Goal: Task Accomplishment & Management: Manage account settings

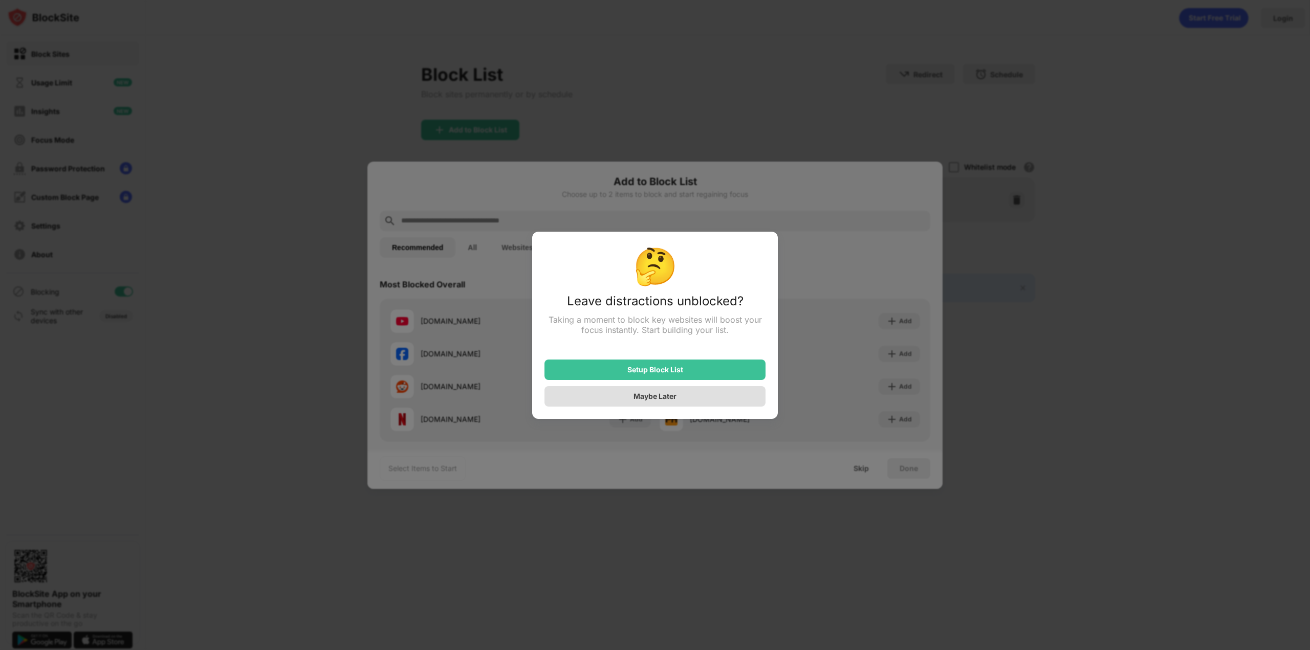
click at [625, 398] on div "Maybe Later" at bounding box center [654, 396] width 221 height 20
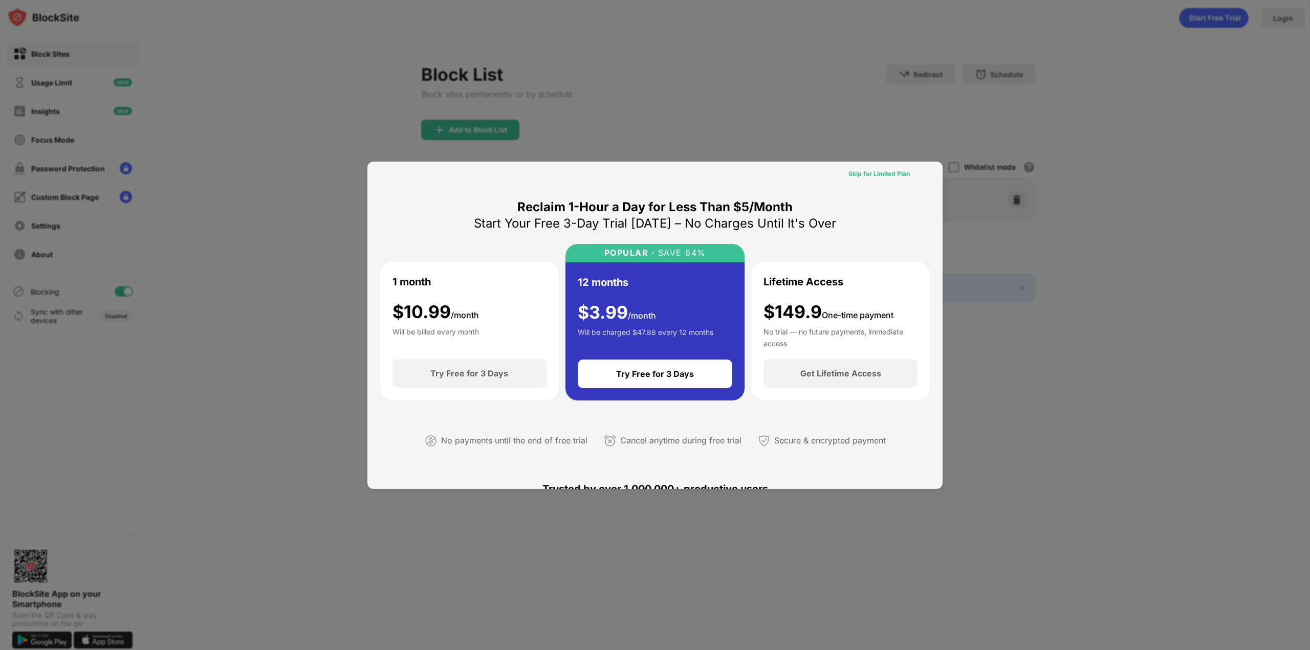
click at [865, 177] on div "Skip for Limited Plan" at bounding box center [878, 174] width 61 height 10
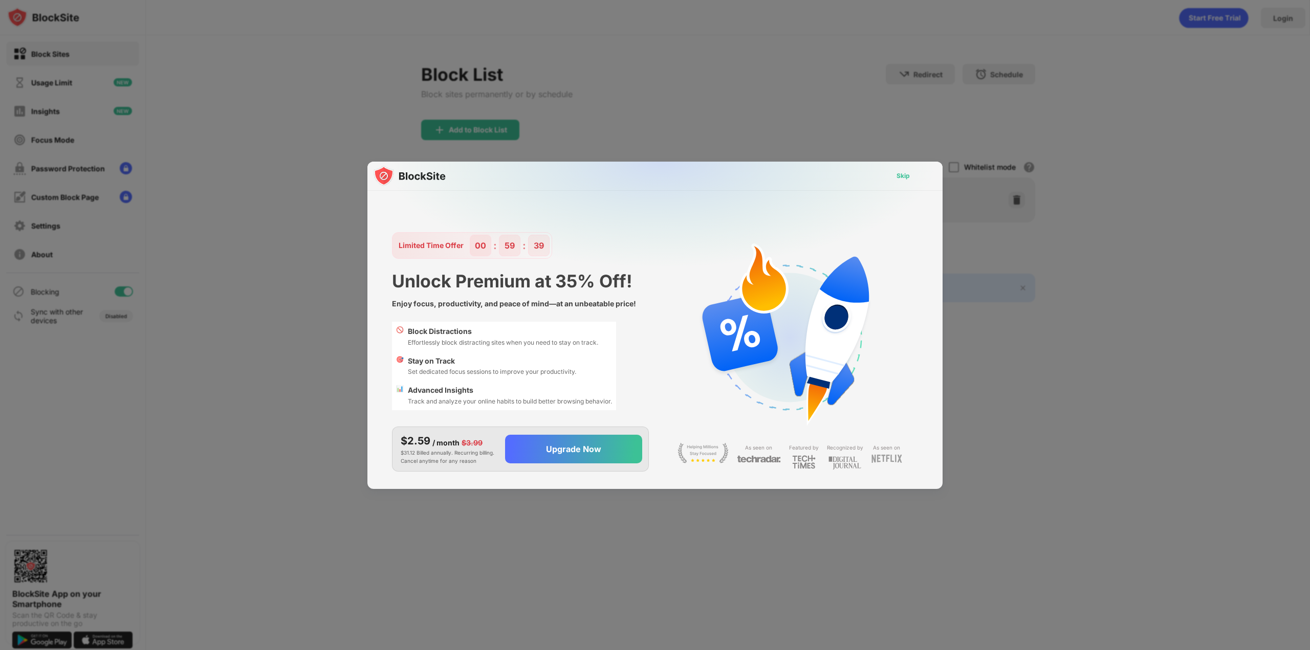
click at [892, 177] on div "Skip" at bounding box center [903, 176] width 30 height 16
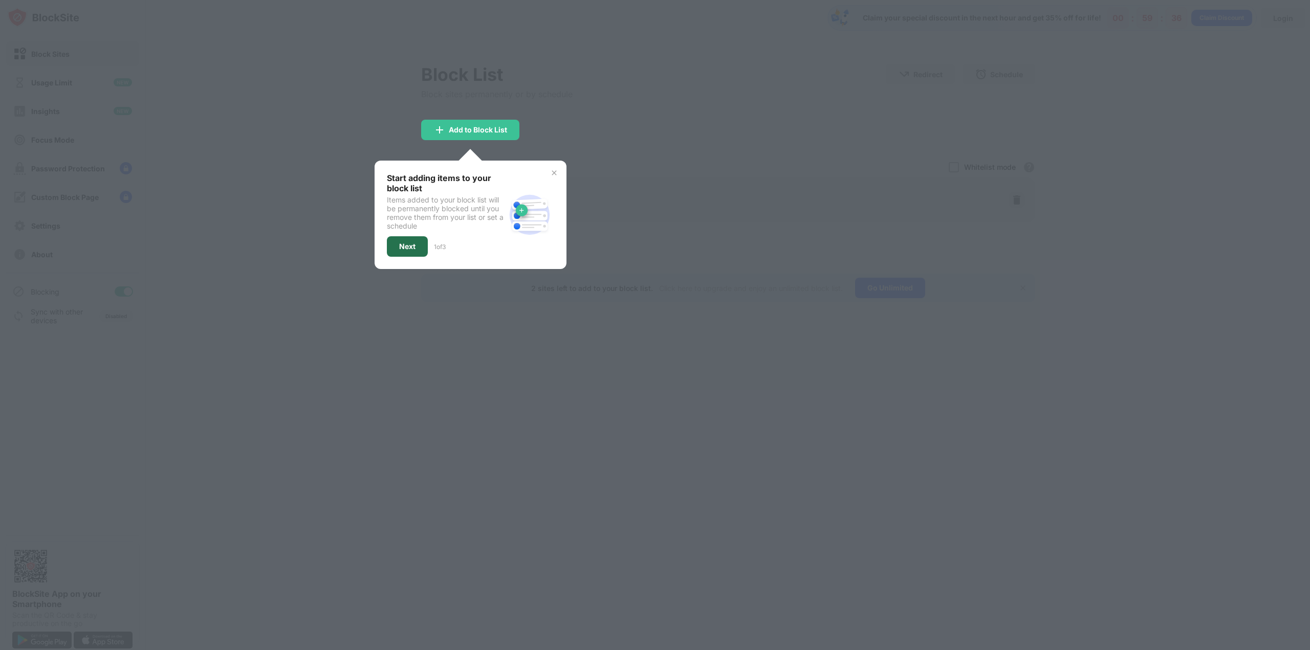
click at [395, 249] on div "Next" at bounding box center [407, 246] width 41 height 20
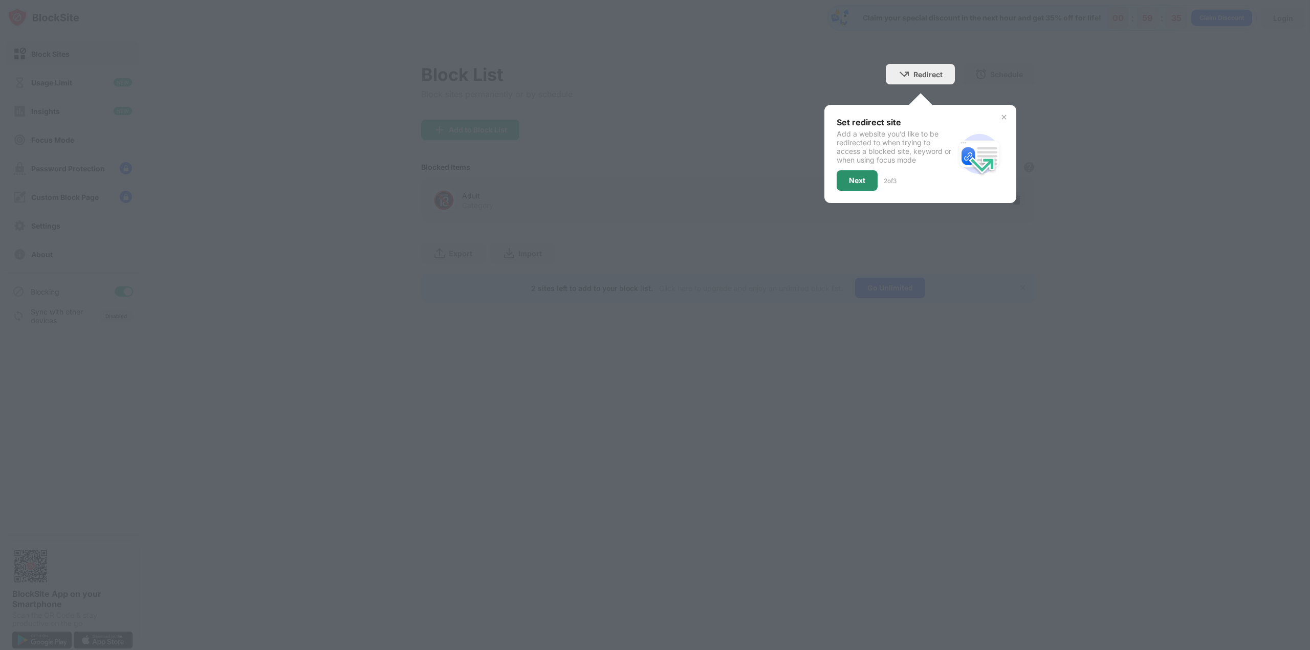
click at [869, 182] on div "Next" at bounding box center [857, 180] width 41 height 20
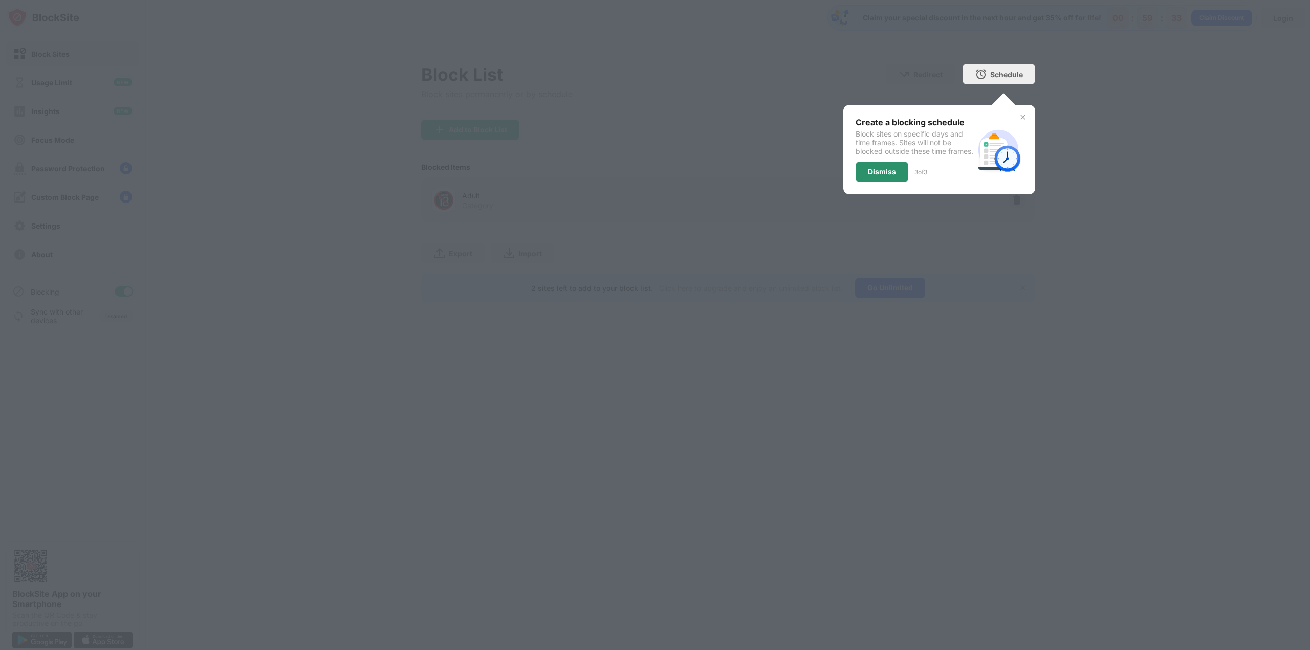
click at [888, 176] on div "Dismiss" at bounding box center [882, 172] width 28 height 8
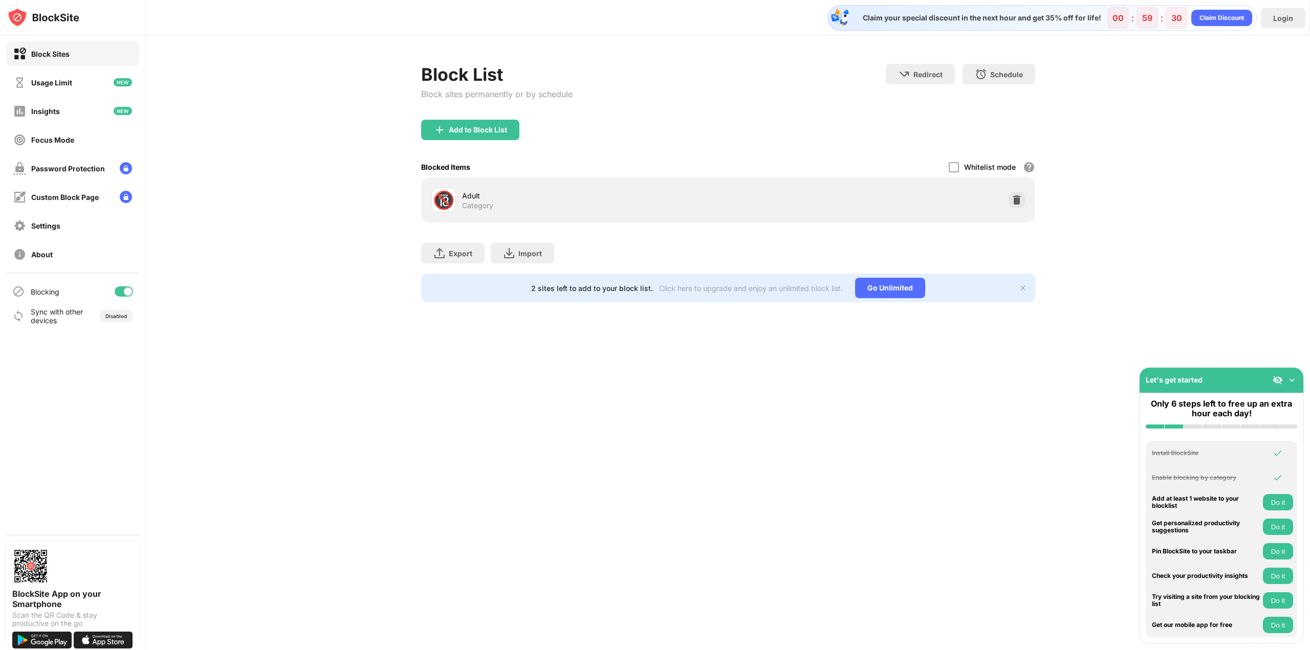
click at [449, 199] on div "🔞" at bounding box center [443, 200] width 21 height 21
click at [562, 201] on div "Adult Category" at bounding box center [595, 200] width 266 height 20
click at [568, 210] on div "🔞 Adult Category" at bounding box center [579, 200] width 297 height 25
click at [494, 139] on div "Add to Block List" at bounding box center [470, 130] width 98 height 20
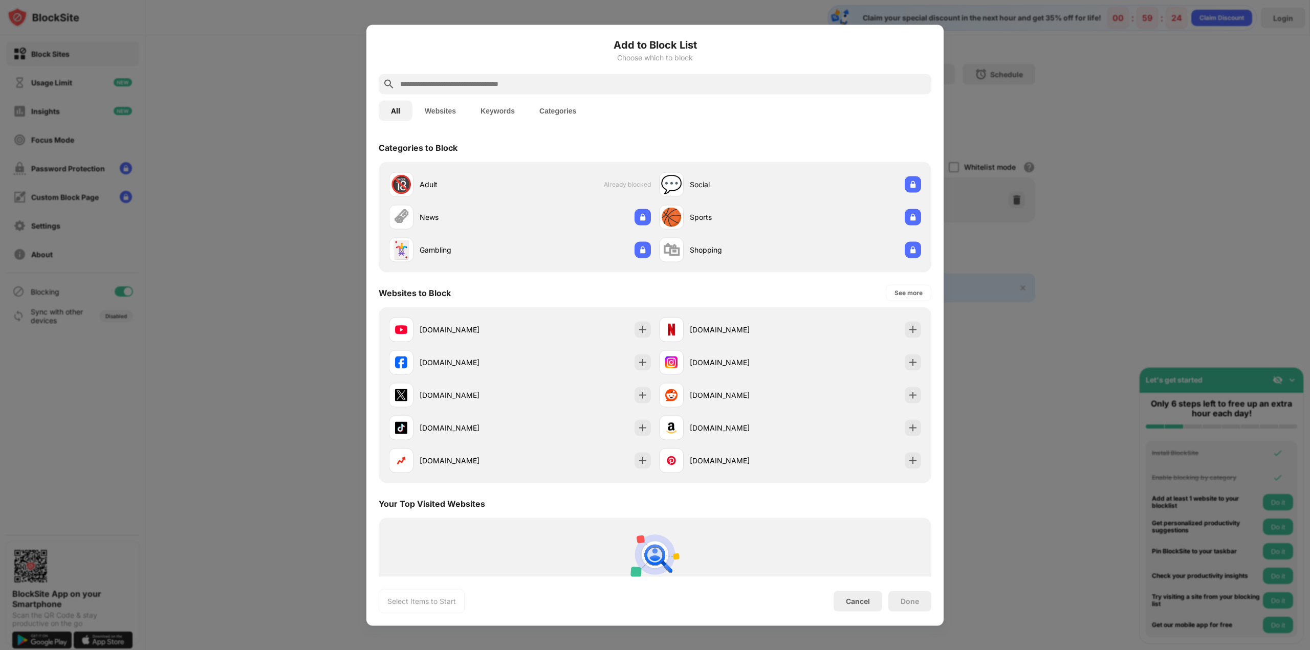
click at [436, 113] on button "Websites" at bounding box center [440, 110] width 56 height 20
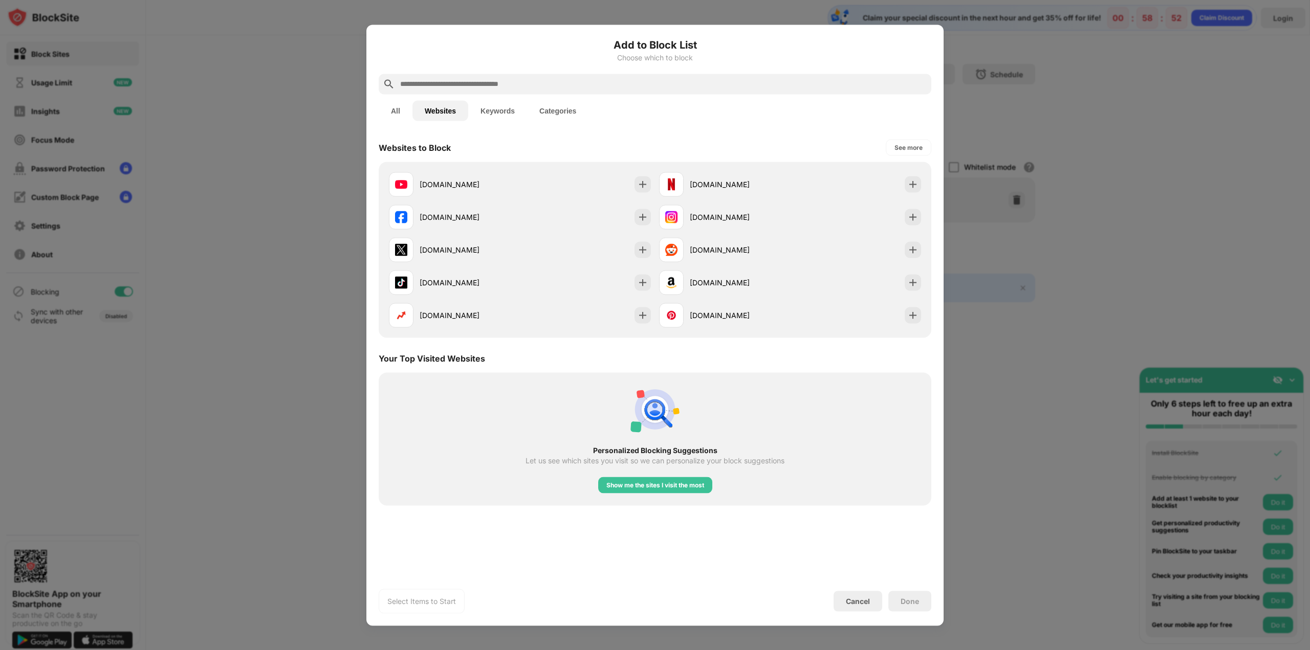
click at [494, 83] on input "text" at bounding box center [663, 84] width 528 height 12
click at [482, 83] on input "text" at bounding box center [663, 84] width 528 height 12
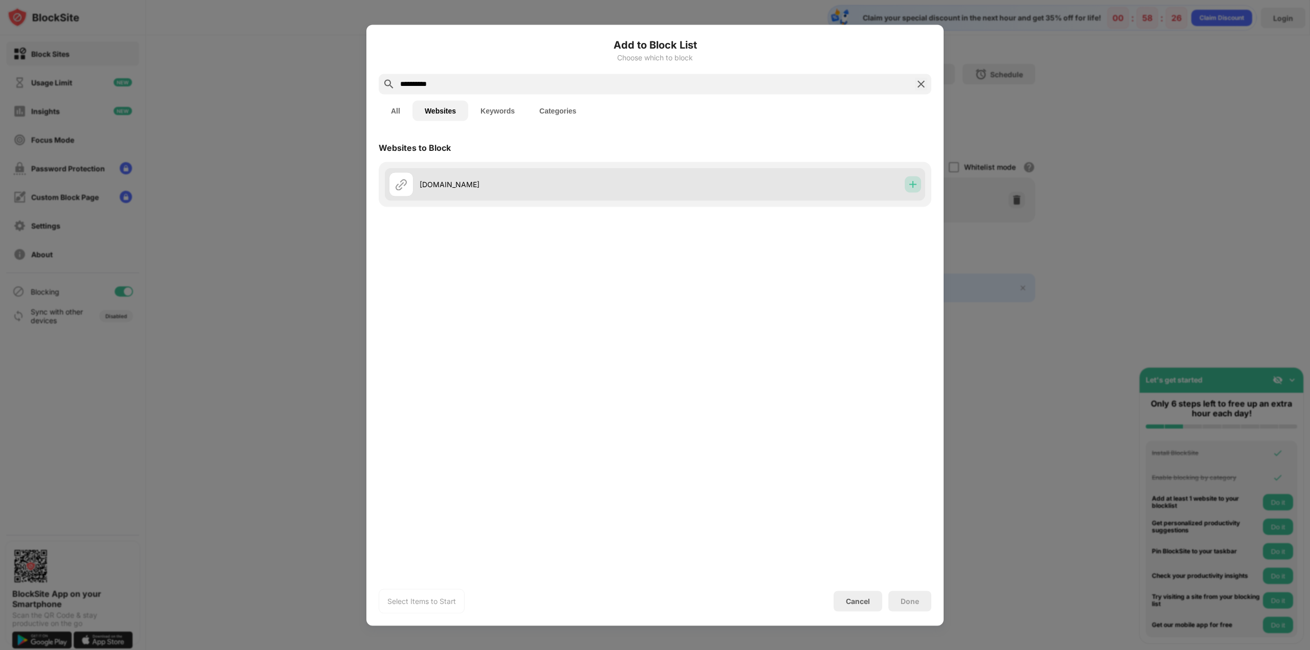
click at [911, 187] on img at bounding box center [913, 184] width 10 height 10
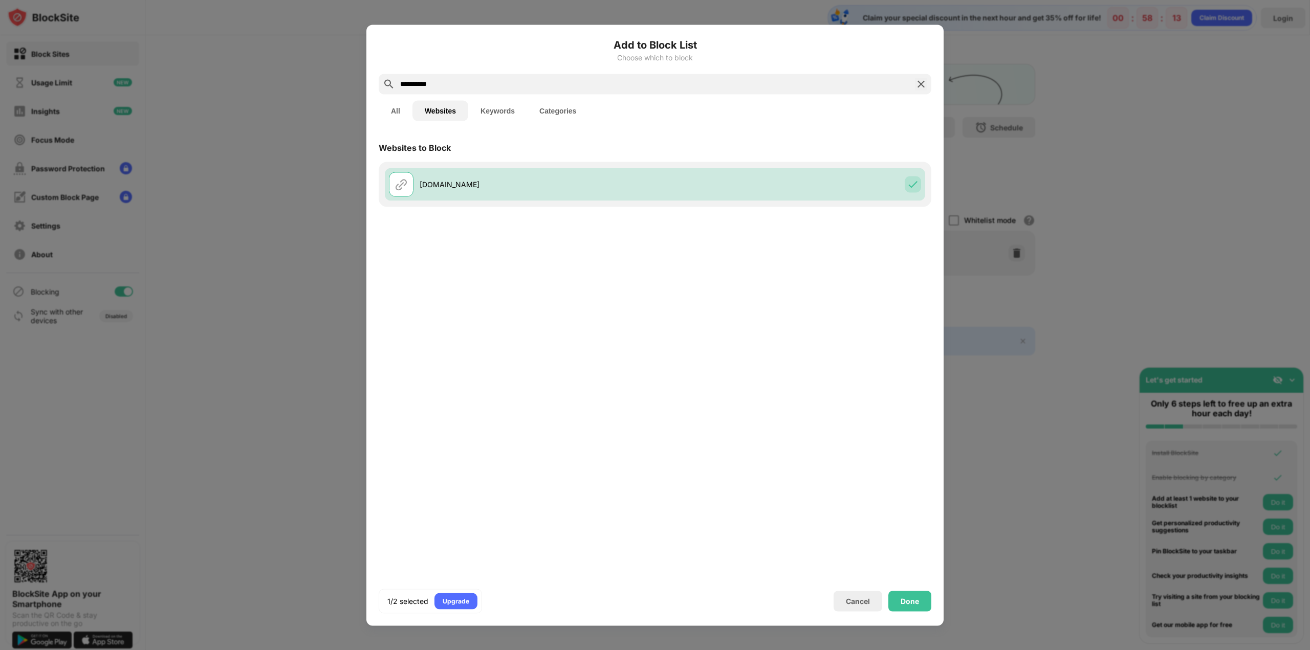
drag, startPoint x: 442, startPoint y: 85, endPoint x: 375, endPoint y: 86, distance: 67.6
click at [375, 86] on div "**********" at bounding box center [654, 325] width 577 height 601
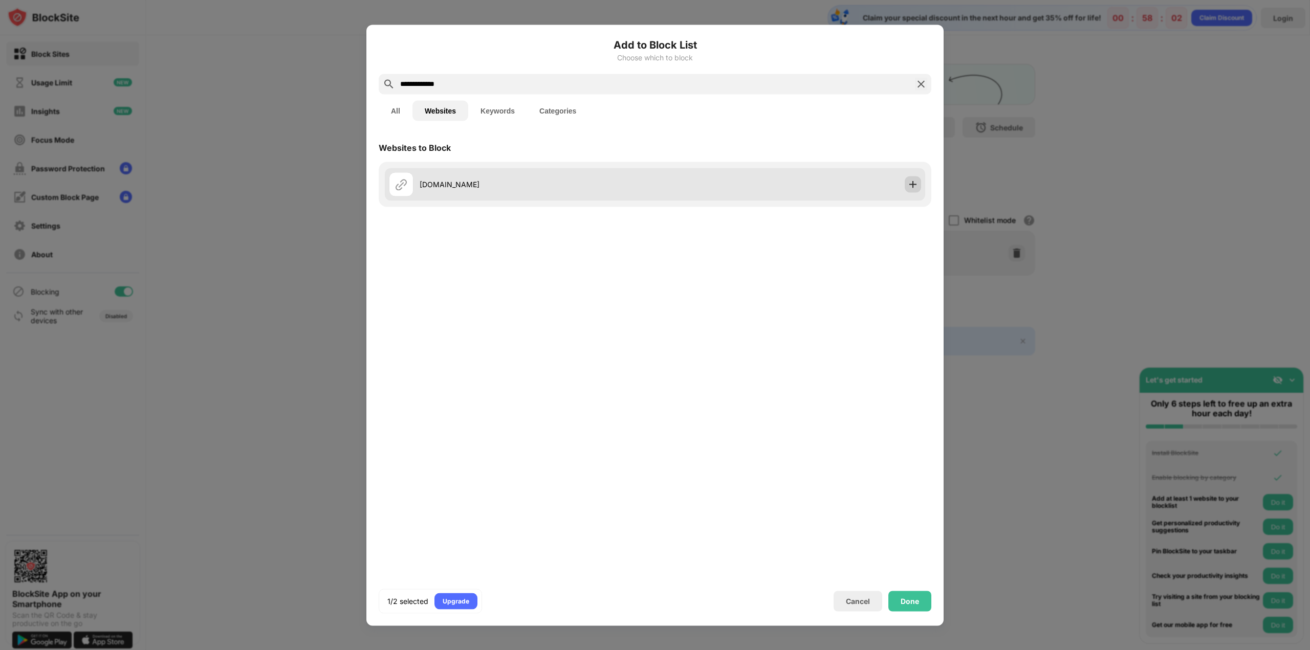
click at [921, 186] on div at bounding box center [913, 184] width 16 height 16
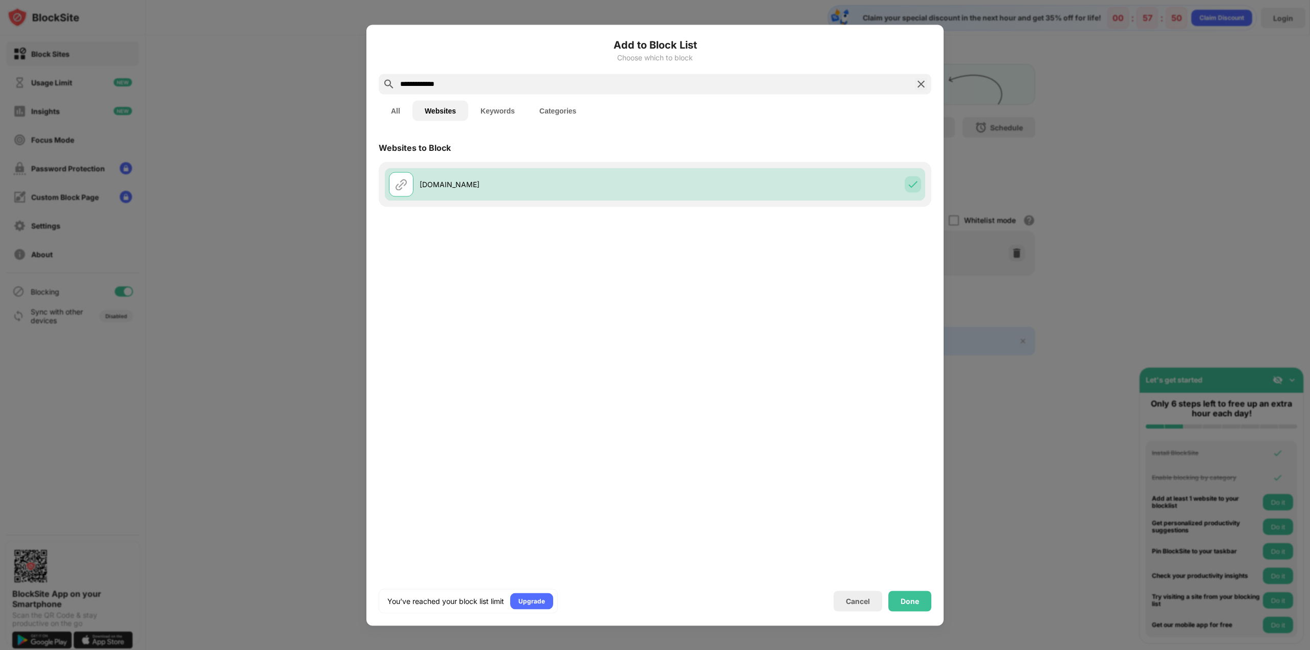
click at [535, 85] on input "**********" at bounding box center [655, 84] width 512 height 12
drag, startPoint x: 461, startPoint y: 86, endPoint x: 365, endPoint y: 85, distance: 95.2
click at [365, 650] on div "**********" at bounding box center [655, 650] width 1310 height 0
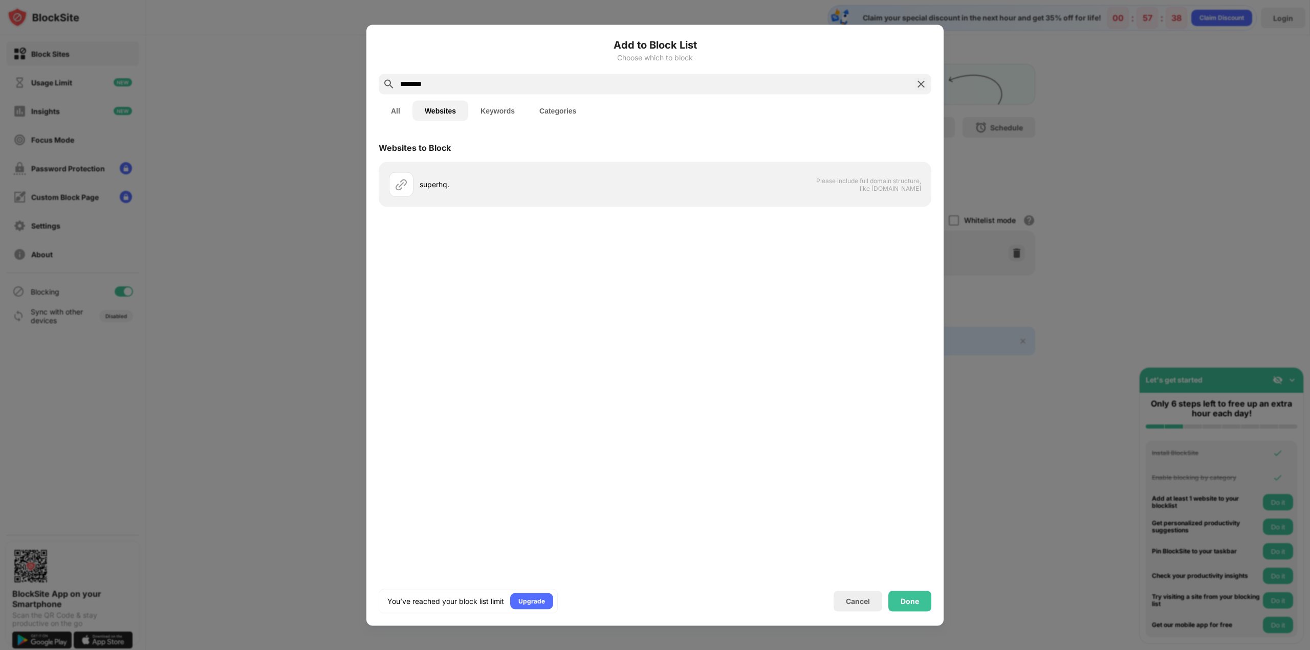
click at [455, 86] on input "********" at bounding box center [655, 84] width 512 height 12
type input "**********"
click at [912, 183] on img at bounding box center [913, 184] width 10 height 10
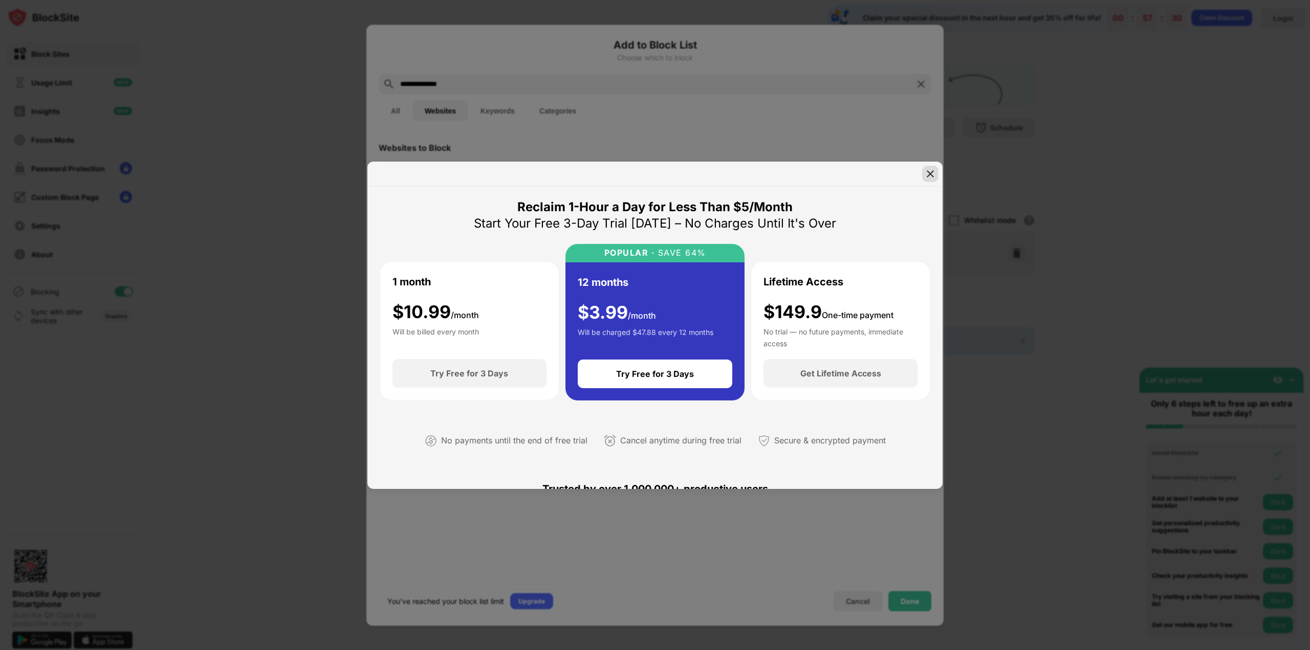
click at [928, 173] on img at bounding box center [930, 174] width 10 height 10
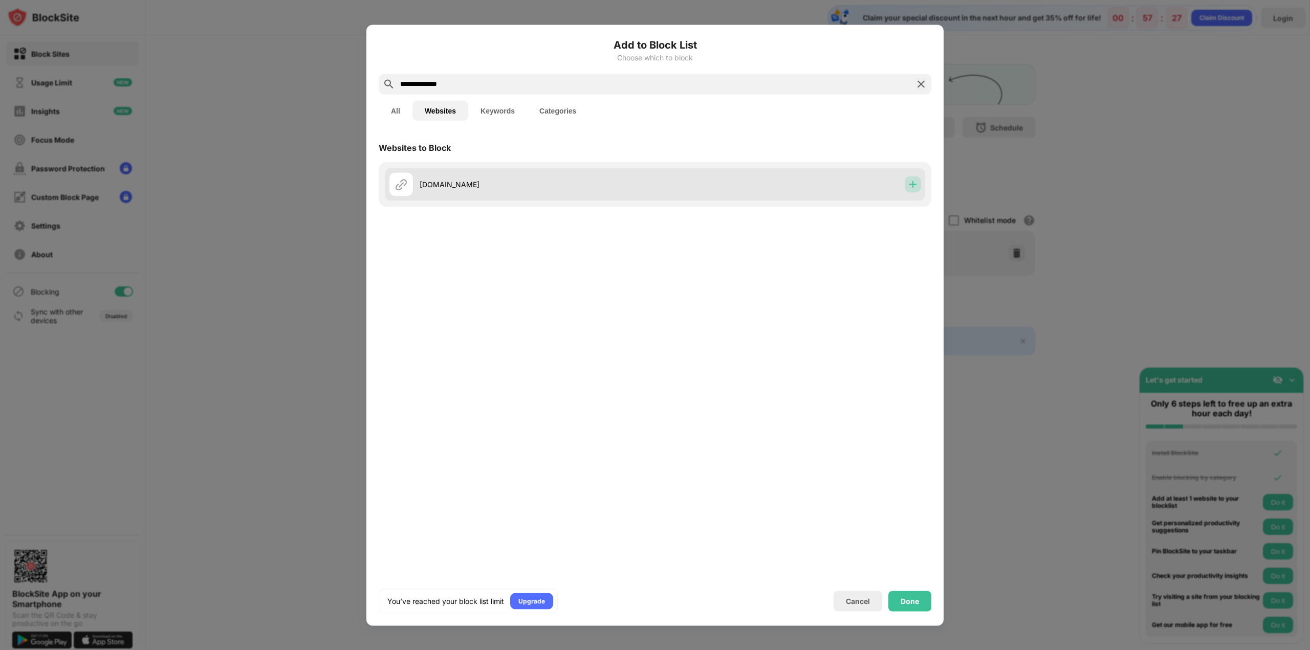
click at [909, 187] on img at bounding box center [913, 184] width 10 height 10
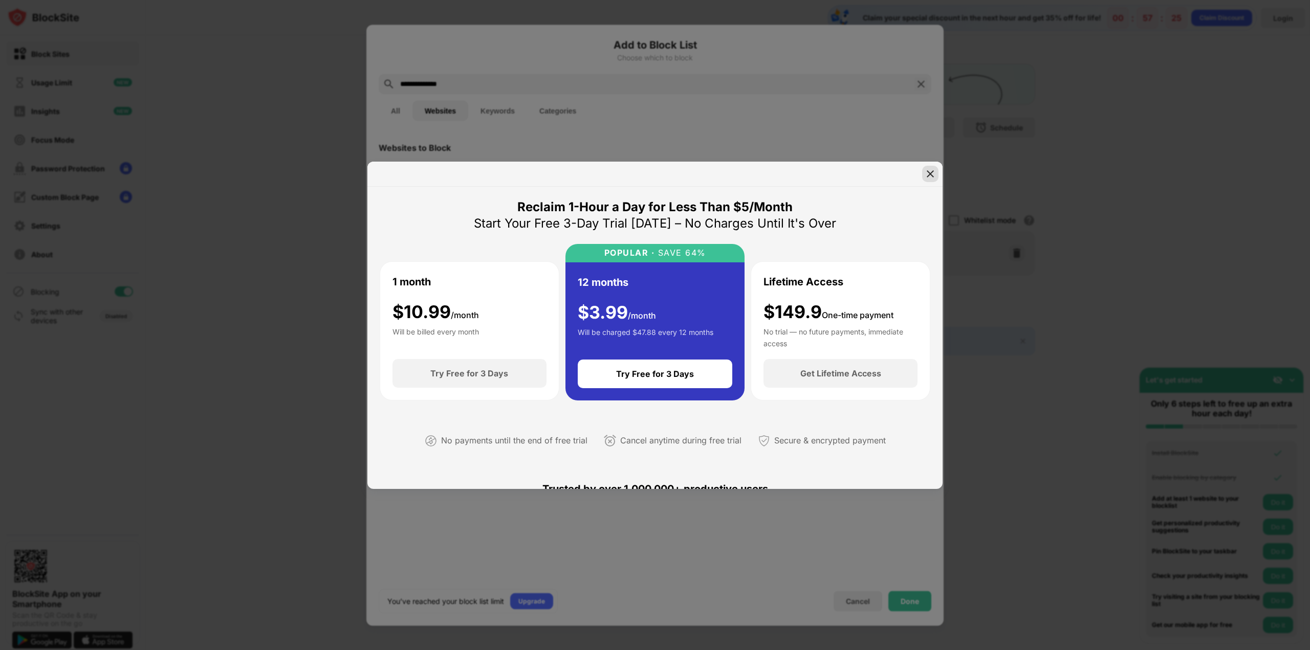
click at [929, 177] on img at bounding box center [930, 174] width 10 height 10
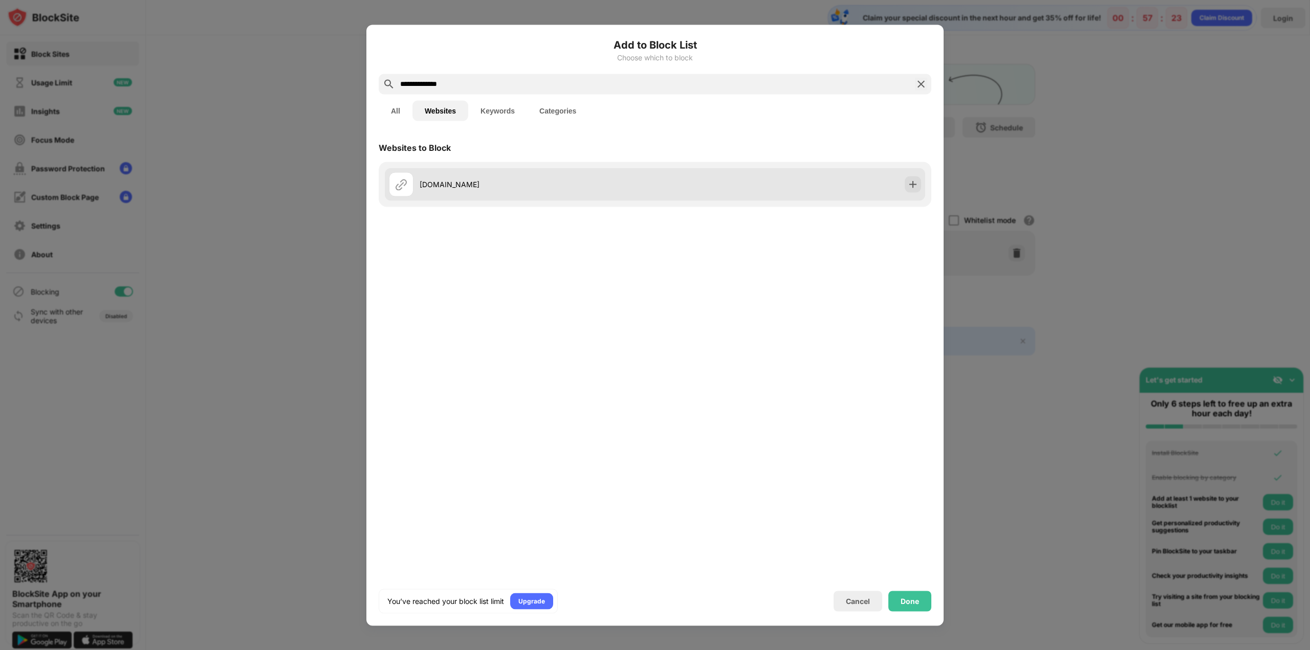
click at [884, 184] on div "[DOMAIN_NAME]" at bounding box center [655, 184] width 540 height 33
click at [914, 185] on img at bounding box center [913, 184] width 10 height 10
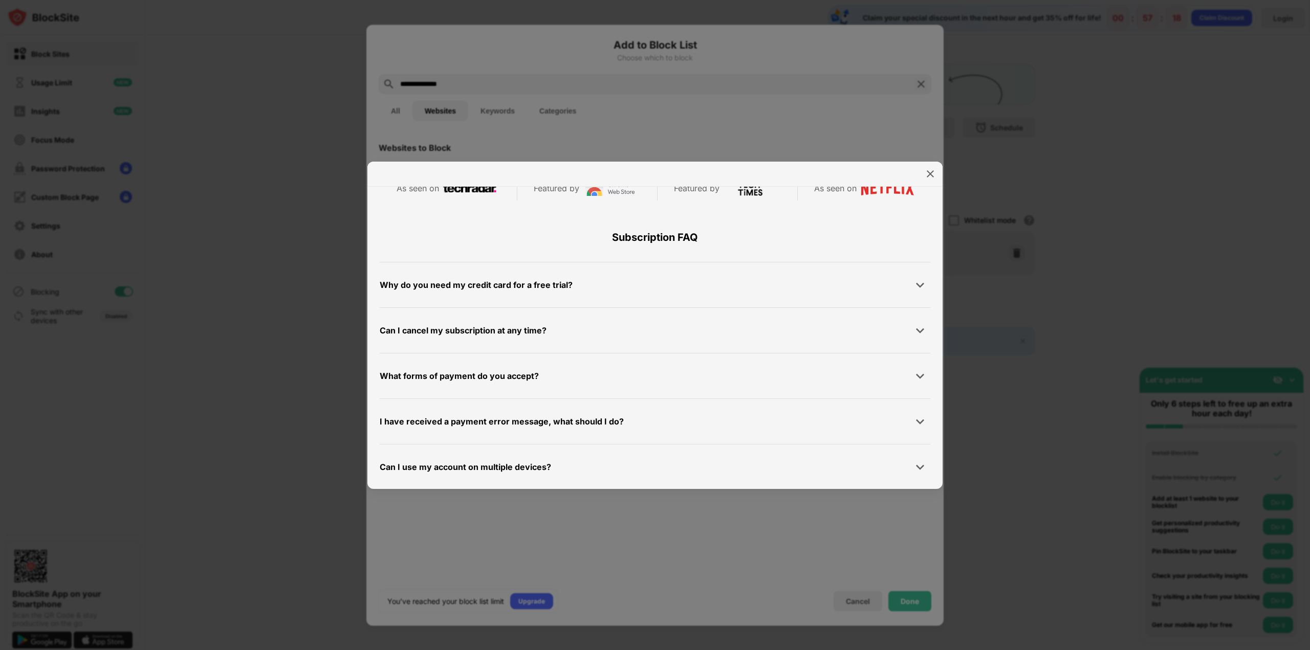
scroll to position [230, 0]
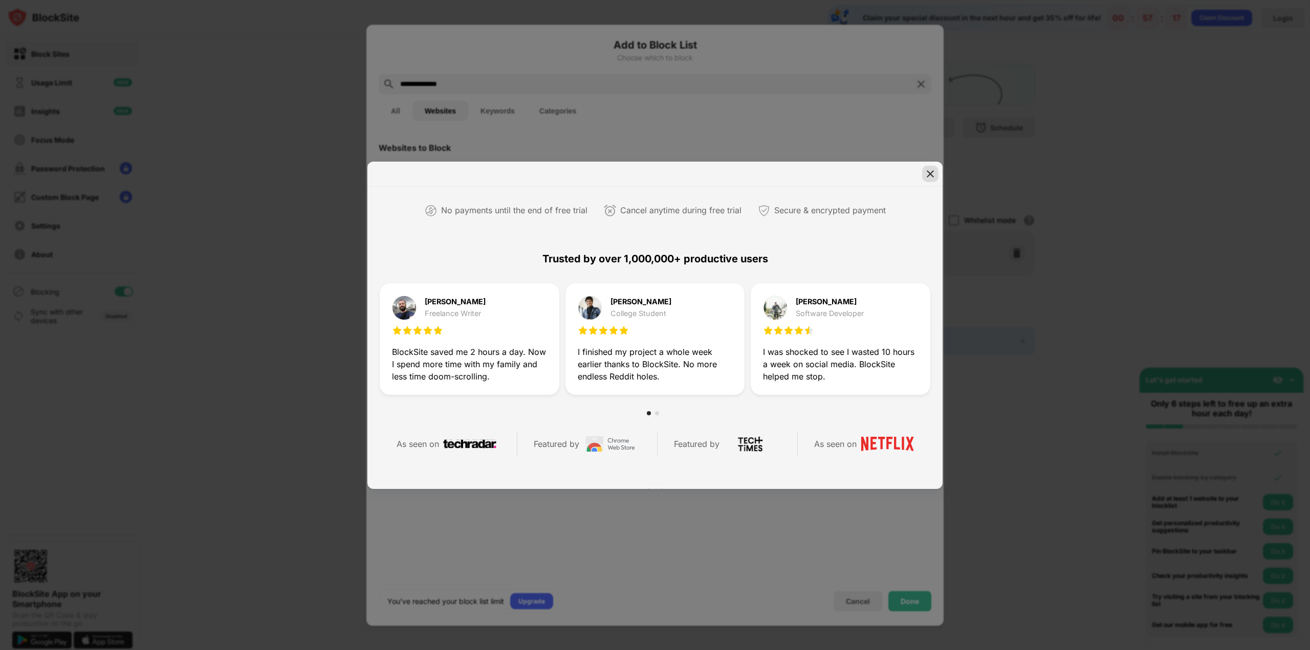
click at [928, 172] on img at bounding box center [930, 174] width 10 height 10
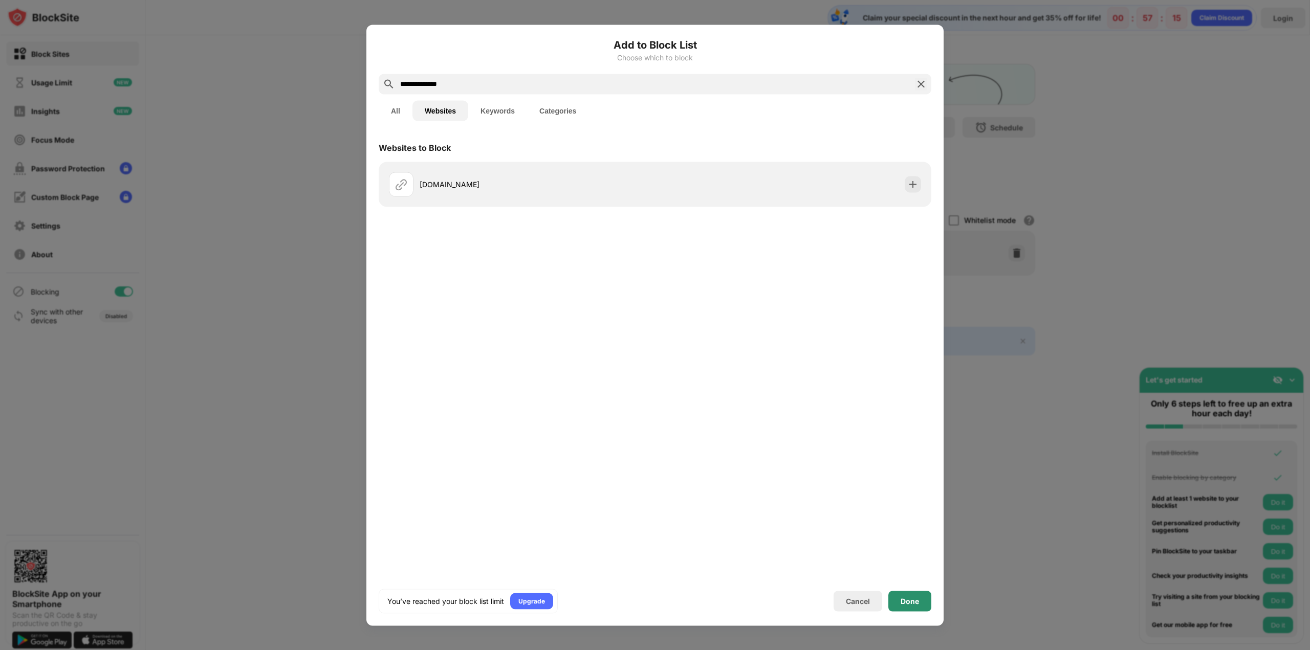
click at [911, 605] on div "Done" at bounding box center [910, 601] width 18 height 8
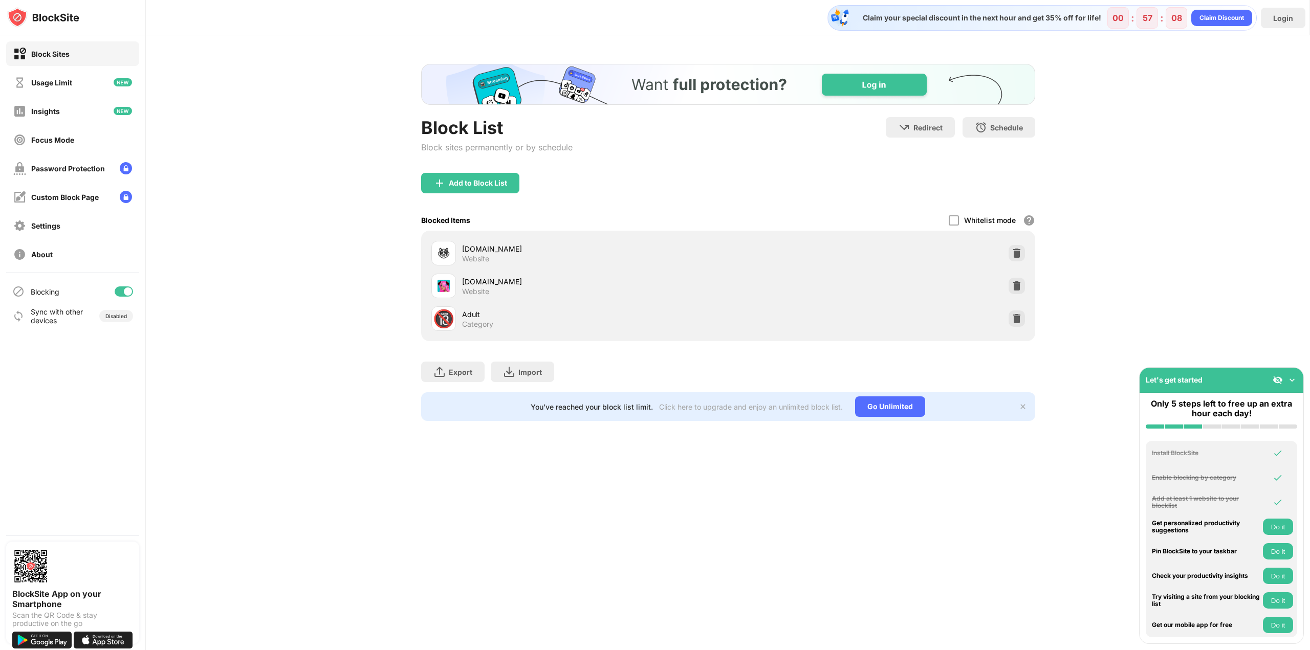
scroll to position [0, 0]
click at [376, 357] on div "Block List Block sites permanently or by schedule Redirect Choose a site to be …" at bounding box center [728, 242] width 1164 height 414
click at [447, 317] on div "🔞" at bounding box center [443, 319] width 21 height 21
click at [342, 322] on div "Block List Block sites permanently or by schedule Redirect Choose a site to be …" at bounding box center [728, 242] width 1164 height 414
